Goal: Transaction & Acquisition: Book appointment/travel/reservation

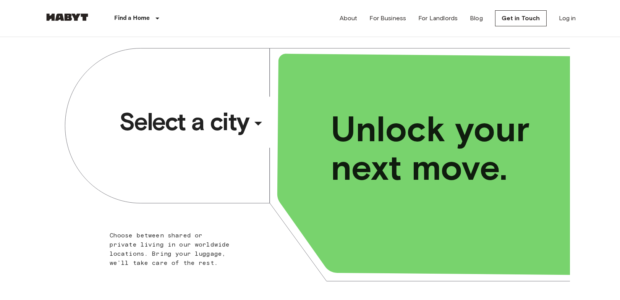
click at [211, 123] on span "Select a city" at bounding box center [184, 122] width 130 height 31
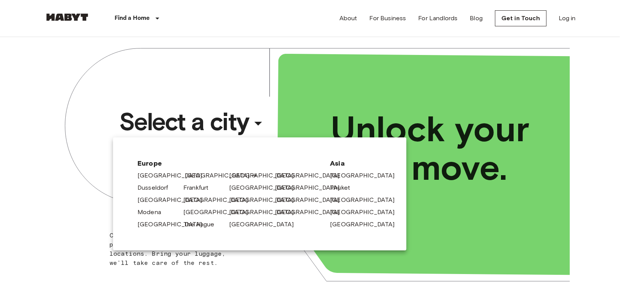
click at [190, 177] on link "[GEOGRAPHIC_DATA]" at bounding box center [221, 175] width 73 height 9
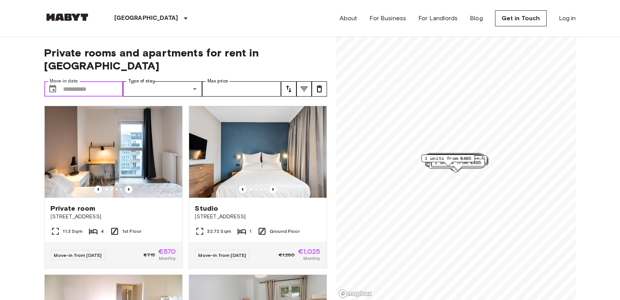
click at [96, 81] on input "Move-in date" at bounding box center [93, 88] width 60 height 15
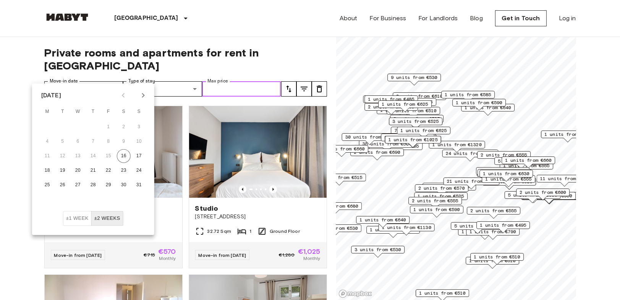
click at [220, 81] on input "Max price" at bounding box center [241, 88] width 79 height 15
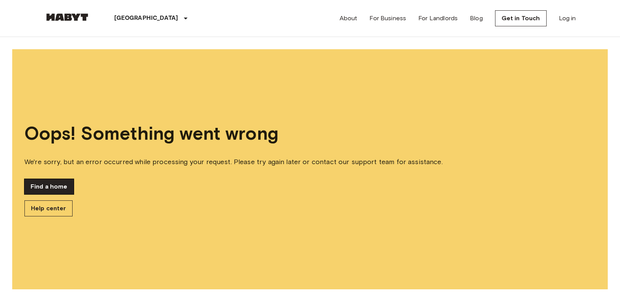
click at [66, 187] on link "Find a home" at bounding box center [48, 186] width 49 height 15
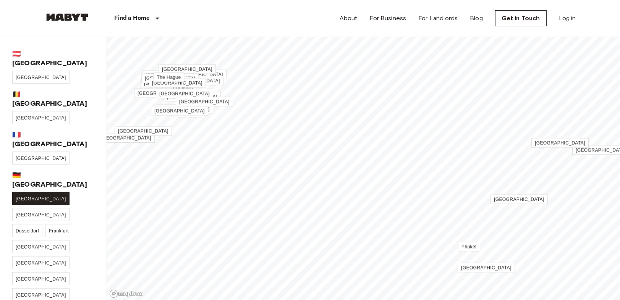
click at [25, 196] on span "[GEOGRAPHIC_DATA]" at bounding box center [41, 198] width 50 height 5
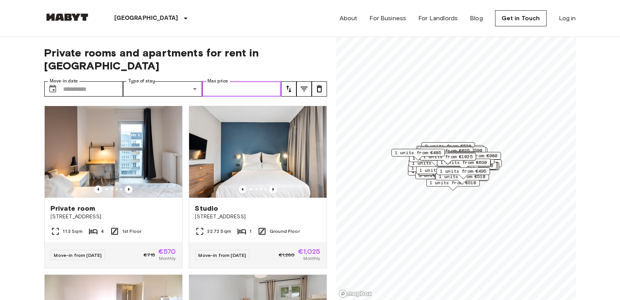
click at [221, 81] on input "Max price" at bounding box center [241, 88] width 79 height 15
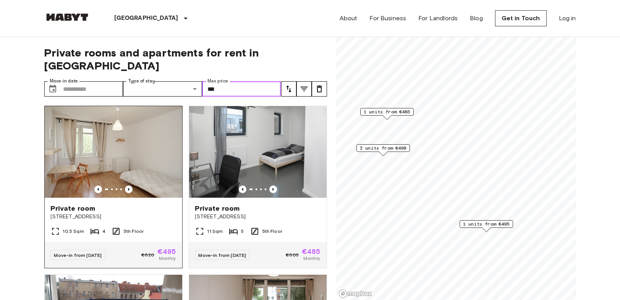
click at [143, 166] on img at bounding box center [114, 152] width 138 height 92
type input "***"
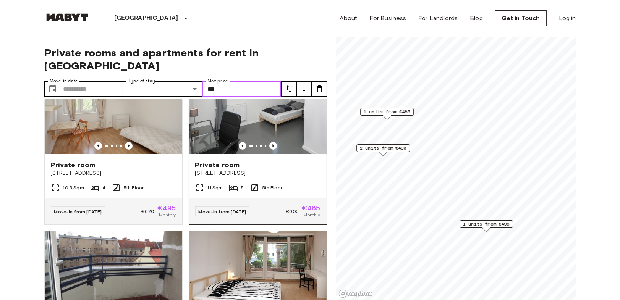
scroll to position [32, 0]
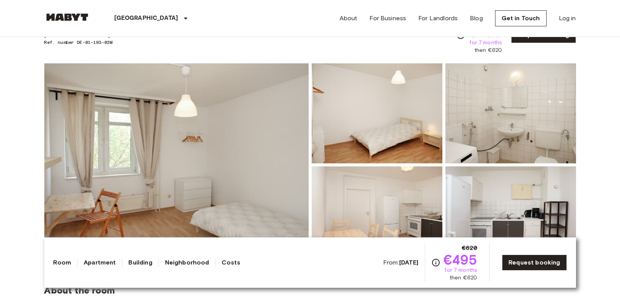
scroll to position [42, 0]
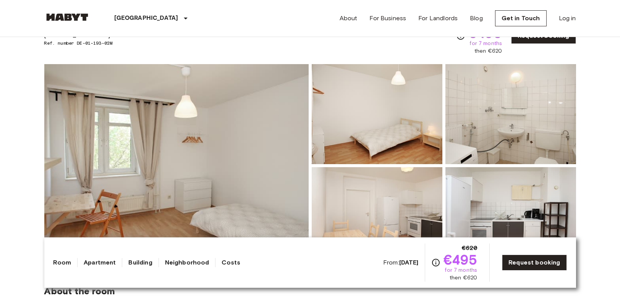
click at [562, 182] on img at bounding box center [510, 217] width 131 height 100
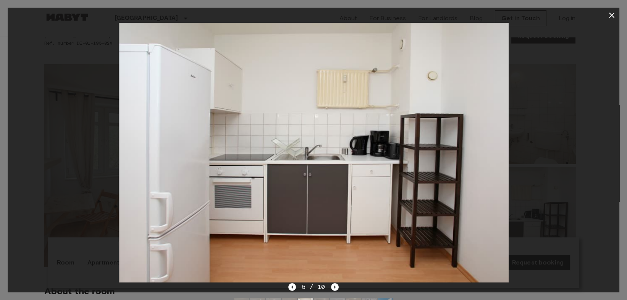
click at [609, 14] on icon "button" at bounding box center [611, 15] width 9 height 9
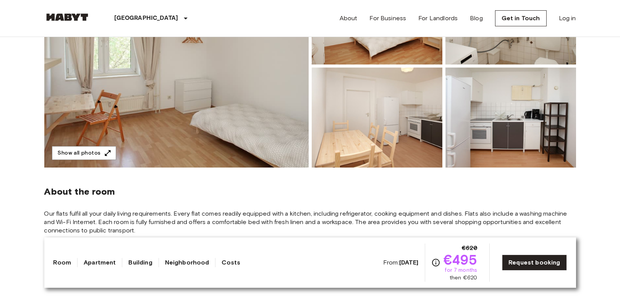
scroll to position [170, 0]
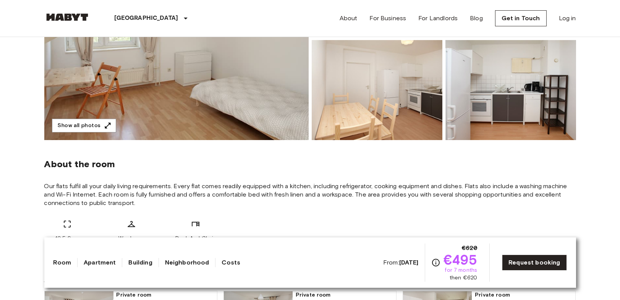
drag, startPoint x: 577, startPoint y: 198, endPoint x: 528, endPoint y: 155, distance: 65.0
drag, startPoint x: 600, startPoint y: 188, endPoint x: 307, endPoint y: 182, distance: 292.7
click at [104, 125] on icon "button" at bounding box center [108, 126] width 8 height 8
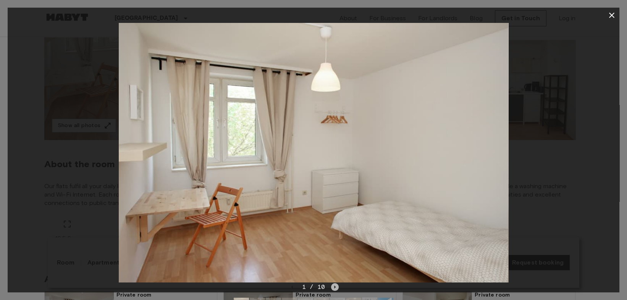
click at [337, 286] on icon "Next image" at bounding box center [335, 287] width 8 height 8
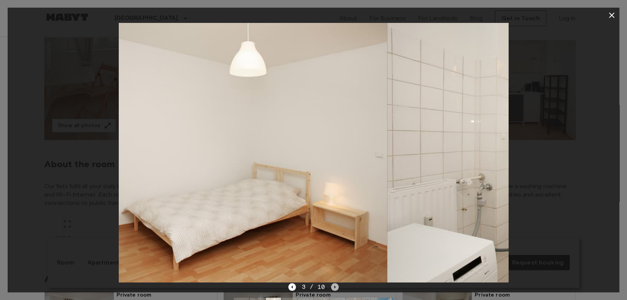
click at [337, 286] on icon "Next image" at bounding box center [335, 287] width 8 height 8
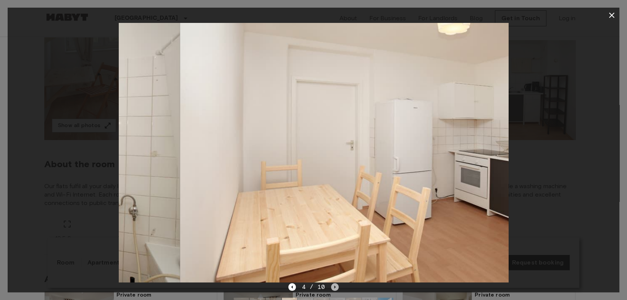
click at [337, 286] on icon "Next image" at bounding box center [335, 287] width 8 height 8
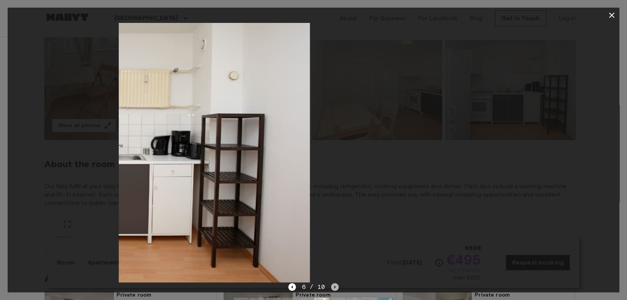
click at [337, 286] on icon "Next image" at bounding box center [335, 287] width 8 height 8
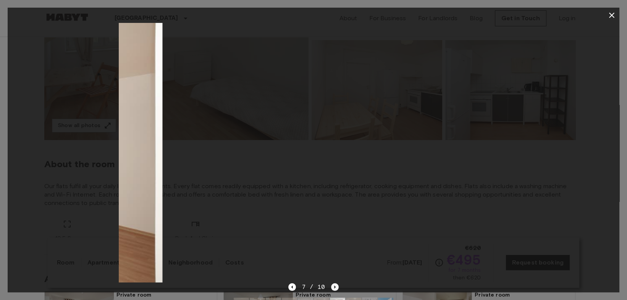
click at [337, 286] on icon "Next image" at bounding box center [335, 287] width 8 height 8
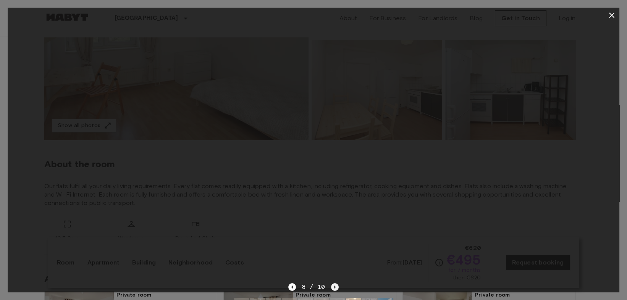
click at [337, 286] on icon "Next image" at bounding box center [335, 287] width 8 height 8
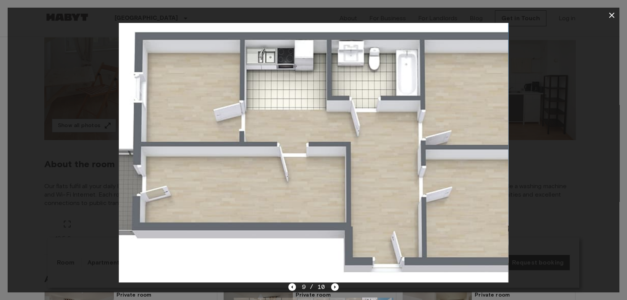
drag, startPoint x: 212, startPoint y: 229, endPoint x: 245, endPoint y: 239, distance: 34.8
click at [212, 229] on img at bounding box center [314, 153] width 390 height 260
click at [334, 289] on icon "Next image" at bounding box center [335, 287] width 8 height 8
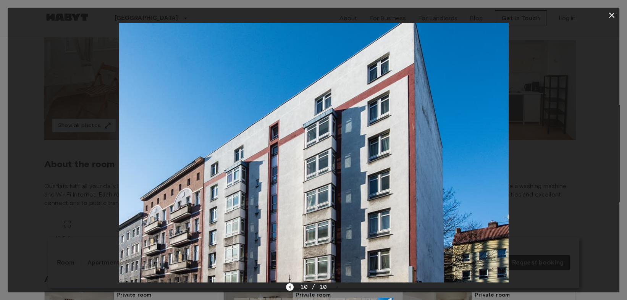
drag, startPoint x: 200, startPoint y: 228, endPoint x: 250, endPoint y: 263, distance: 61.5
click at [200, 228] on img at bounding box center [314, 153] width 390 height 260
click at [286, 287] on div "10 / 10" at bounding box center [314, 301] width 612 height 37
click at [287, 287] on icon "Previous image" at bounding box center [290, 287] width 8 height 8
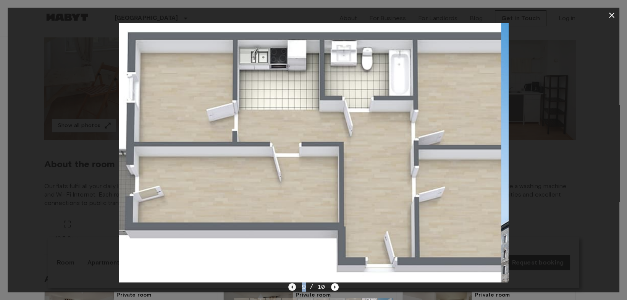
click at [288, 287] on div "9 / 10" at bounding box center [314, 301] width 612 height 37
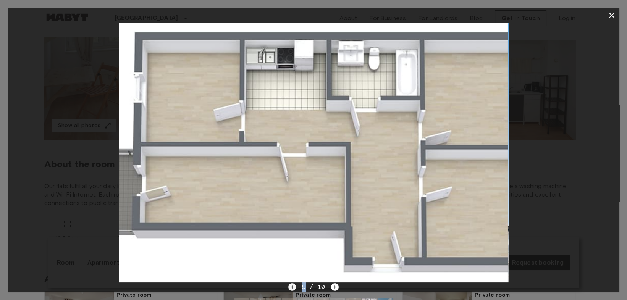
click at [290, 287] on icon "Previous image" at bounding box center [292, 287] width 8 height 8
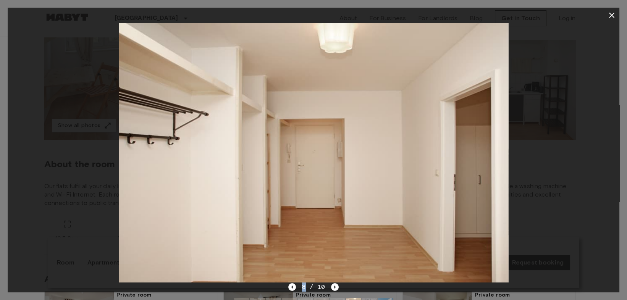
click at [618, 18] on button "button" at bounding box center [611, 15] width 15 height 15
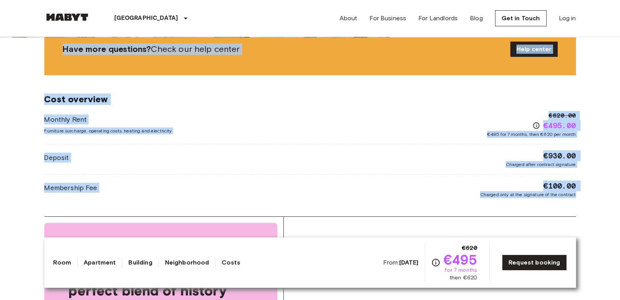
scroll to position [594, 0]
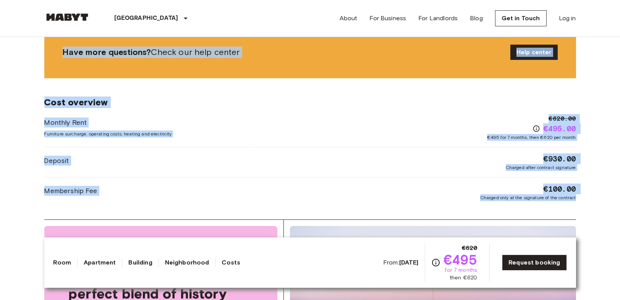
drag, startPoint x: 42, startPoint y: 64, endPoint x: 619, endPoint y: 206, distance: 594.4
copy div "Private room From Aug 19 2025 Stromstraße 36 Ref. number DE-01-193-02M €620 €49…"
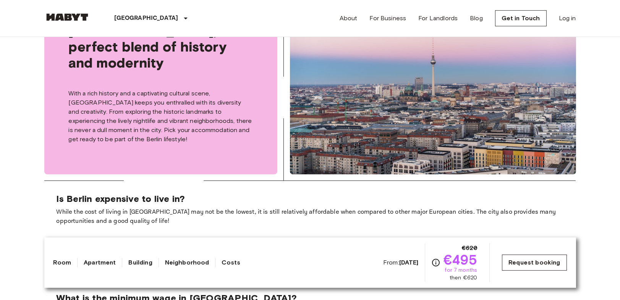
scroll to position [857, 0]
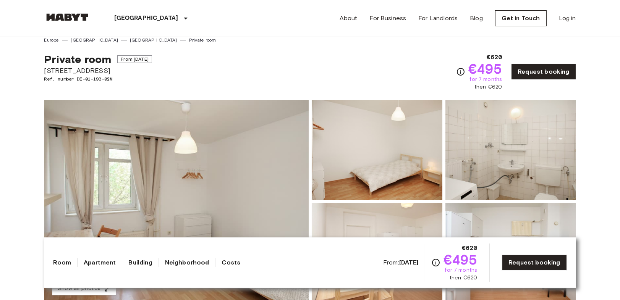
scroll to position [0, 0]
